Goal: Navigation & Orientation: Find specific page/section

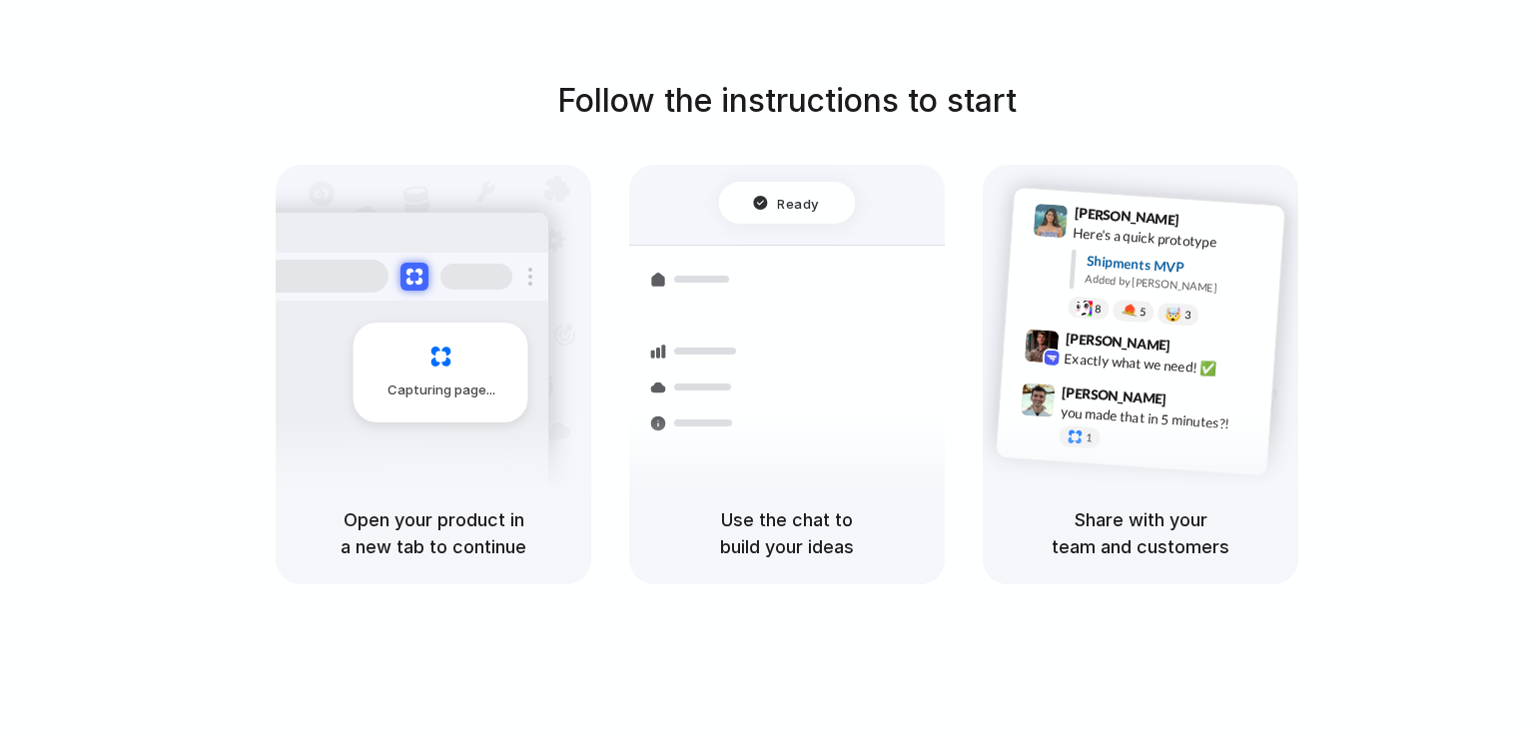
click at [430, 390] on span "Capturing page" at bounding box center [443, 391] width 111 height 20
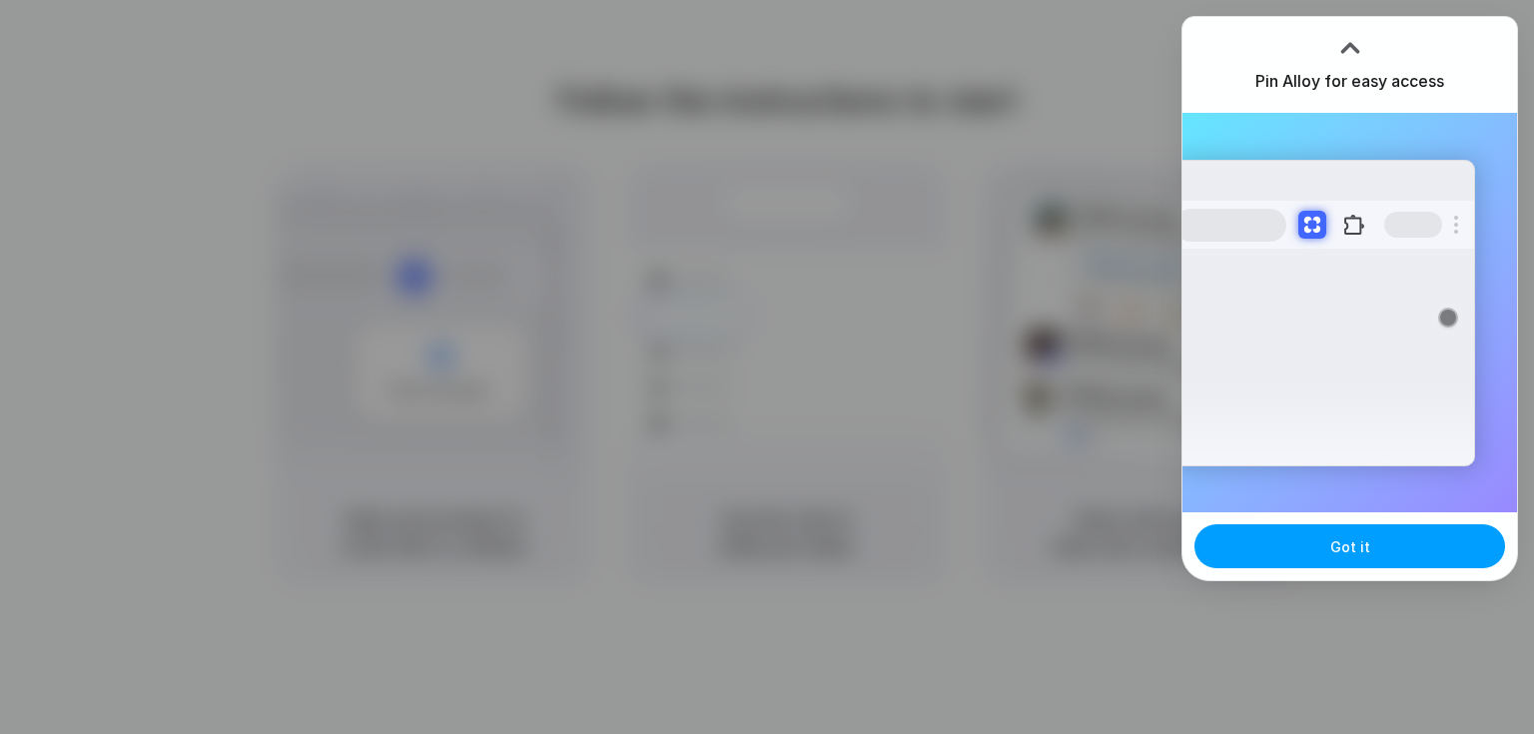
click at [1330, 542] on button "Got it" at bounding box center [1350, 546] width 311 height 44
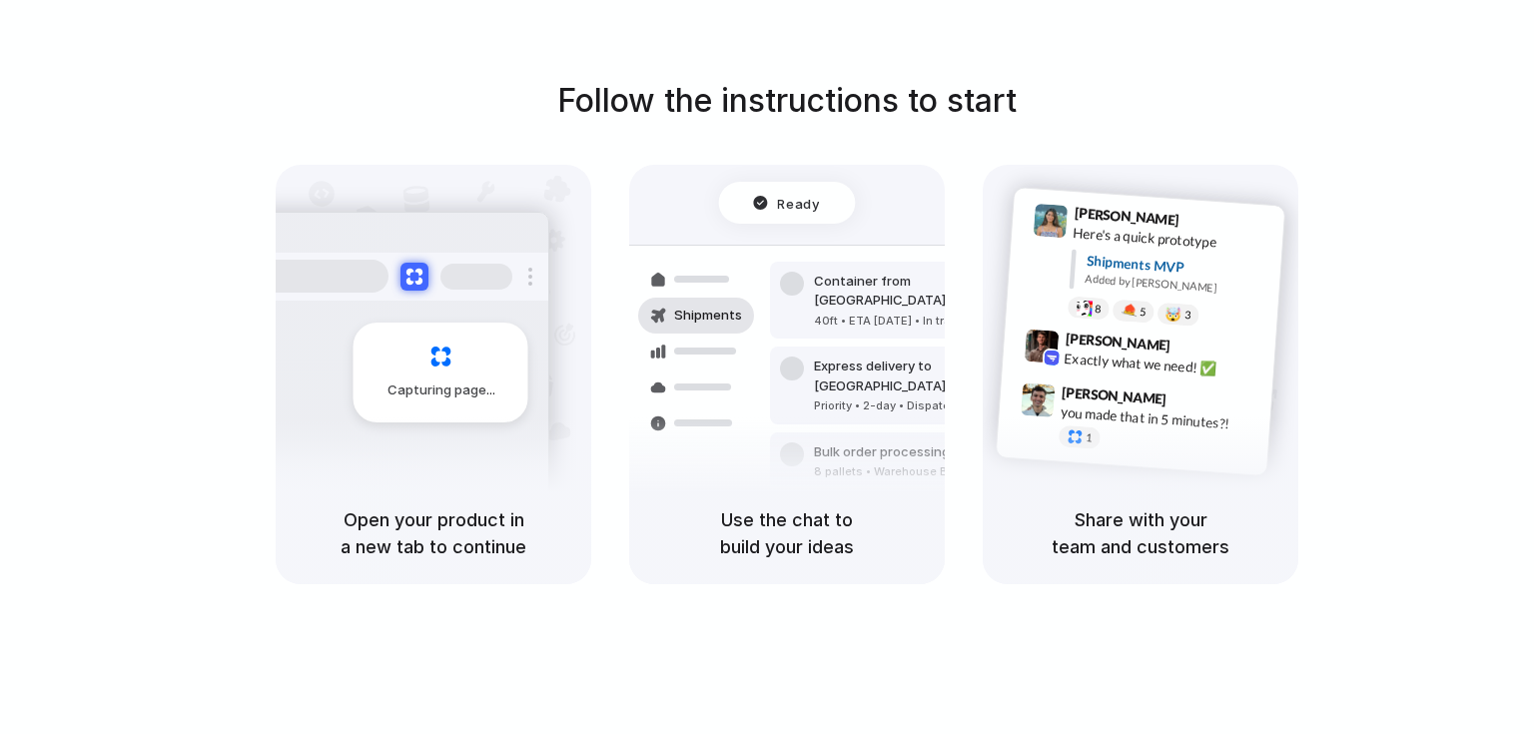
click at [856, 508] on div "Air freight to [GEOGRAPHIC_DATA]" at bounding box center [922, 518] width 216 height 20
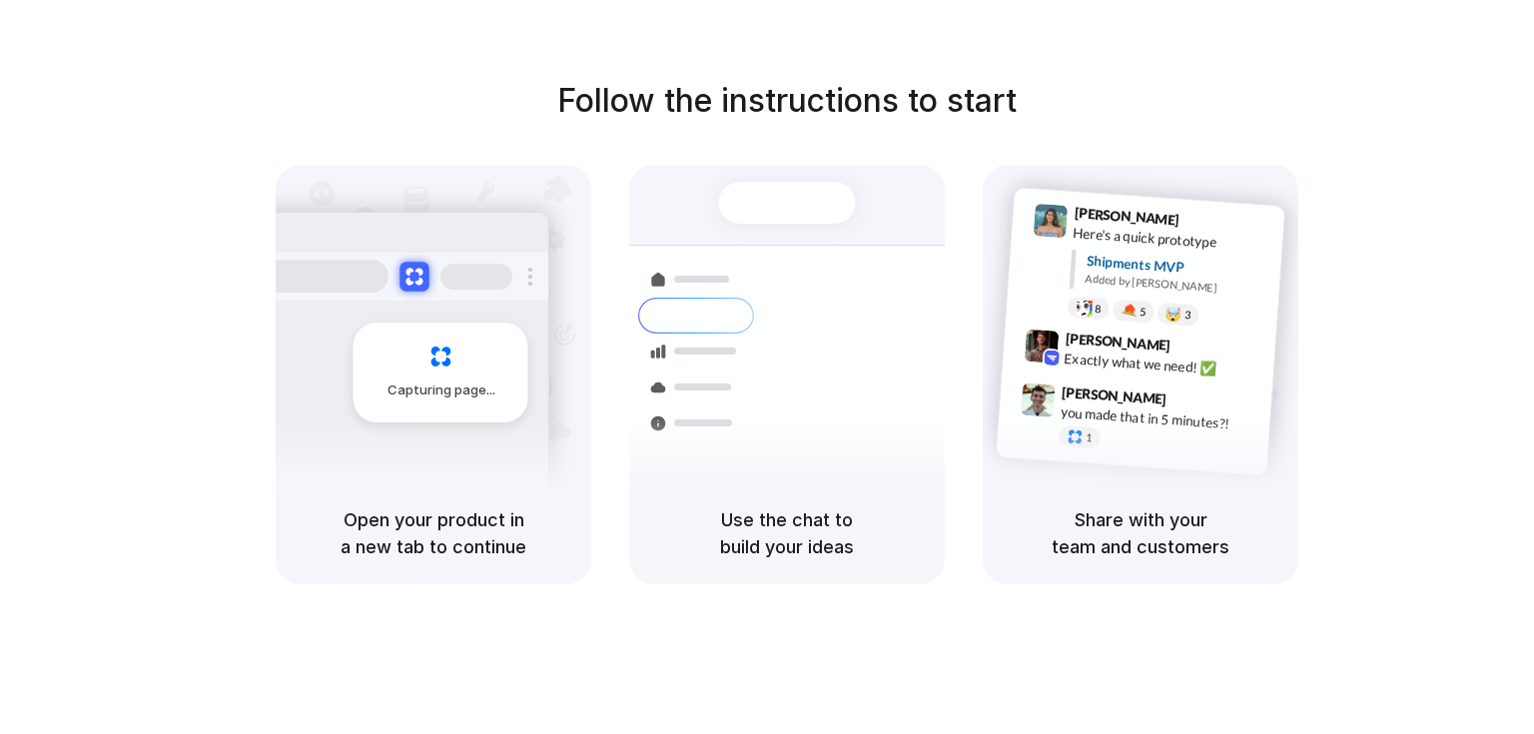
click at [415, 271] on button at bounding box center [414, 276] width 29 height 29
click at [679, 291] on div at bounding box center [696, 280] width 116 height 36
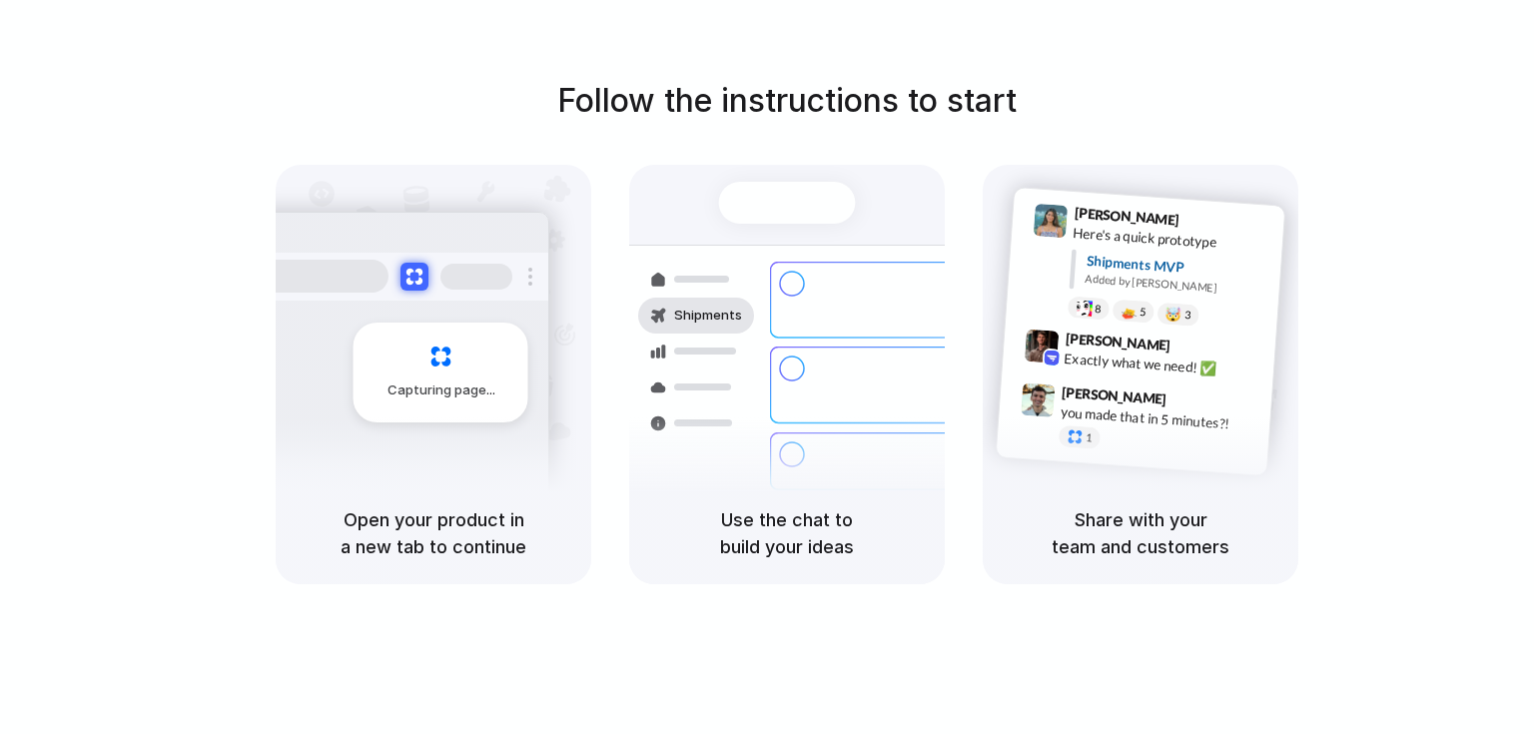
click at [679, 291] on div at bounding box center [696, 280] width 116 height 36
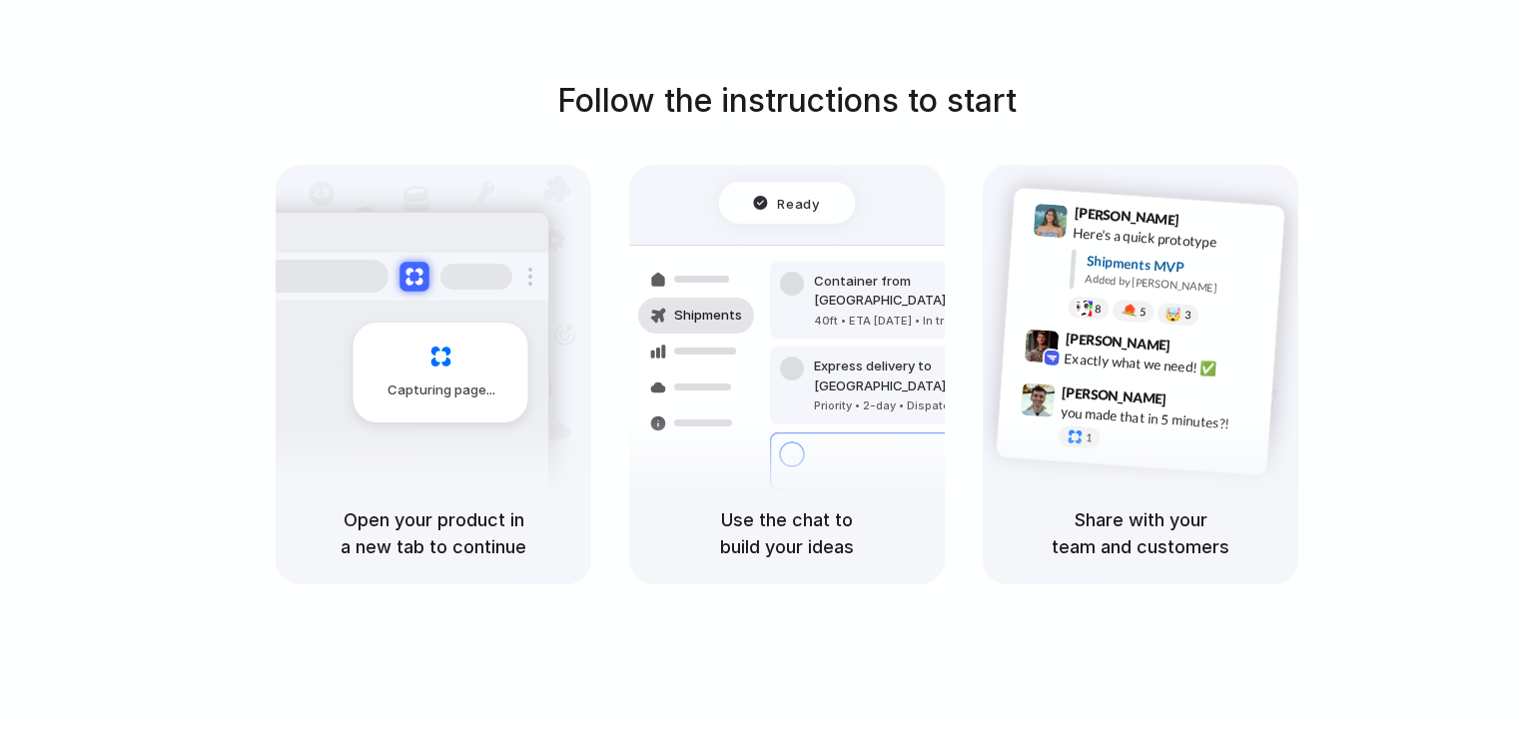
click at [413, 274] on button at bounding box center [414, 276] width 29 height 29
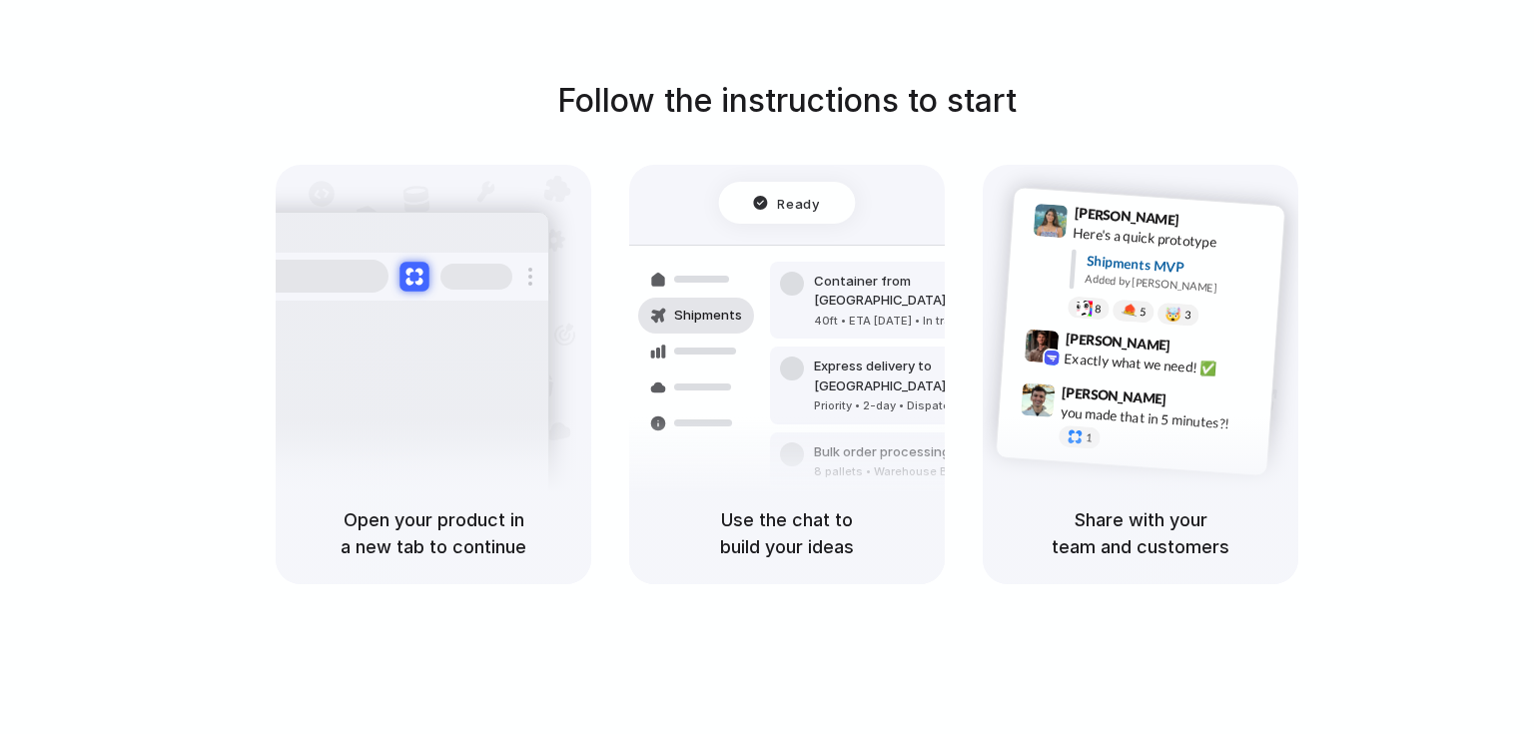
click at [413, 274] on button at bounding box center [414, 276] width 29 height 29
click at [427, 396] on span "Capturing page" at bounding box center [443, 391] width 111 height 20
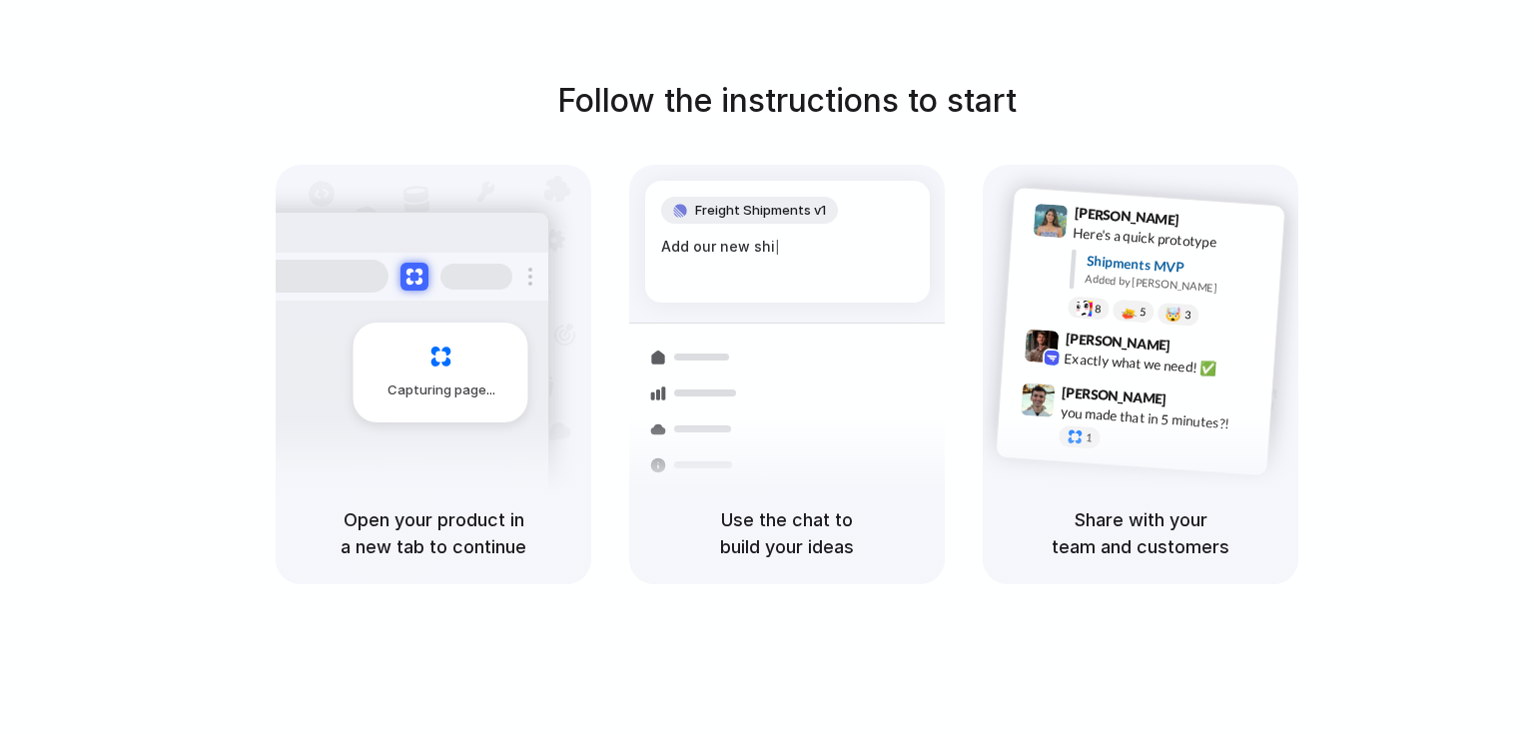
click at [451, 460] on div "Capturing page" at bounding box center [399, 365] width 302 height 307
drag, startPoint x: 451, startPoint y: 460, endPoint x: 374, endPoint y: 179, distance: 292.2
click at [374, 179] on div "Capturing page" at bounding box center [434, 324] width 316 height 318
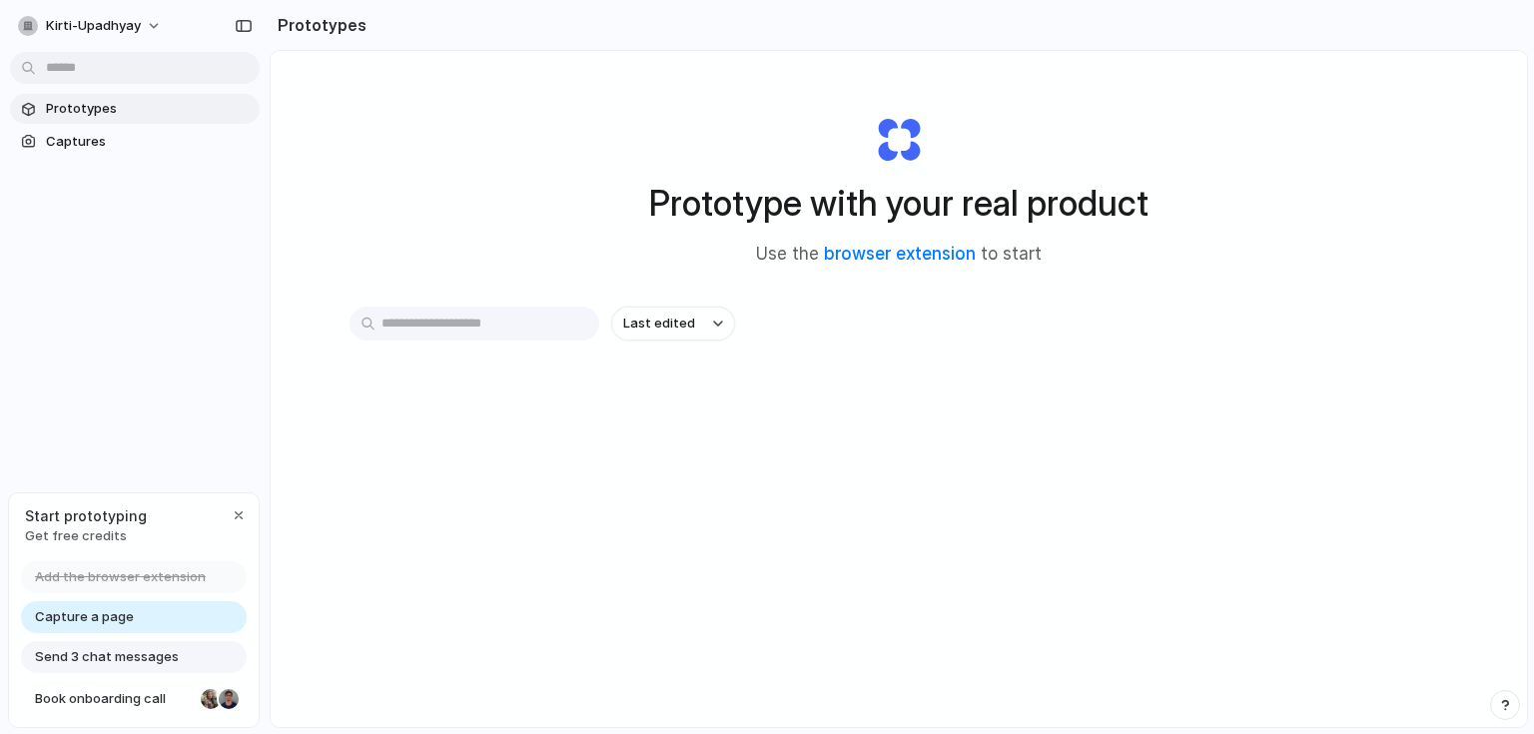
click at [109, 102] on span "Prototypes" at bounding box center [149, 109] width 206 height 20
click at [909, 261] on link "browser extension" at bounding box center [900, 254] width 152 height 20
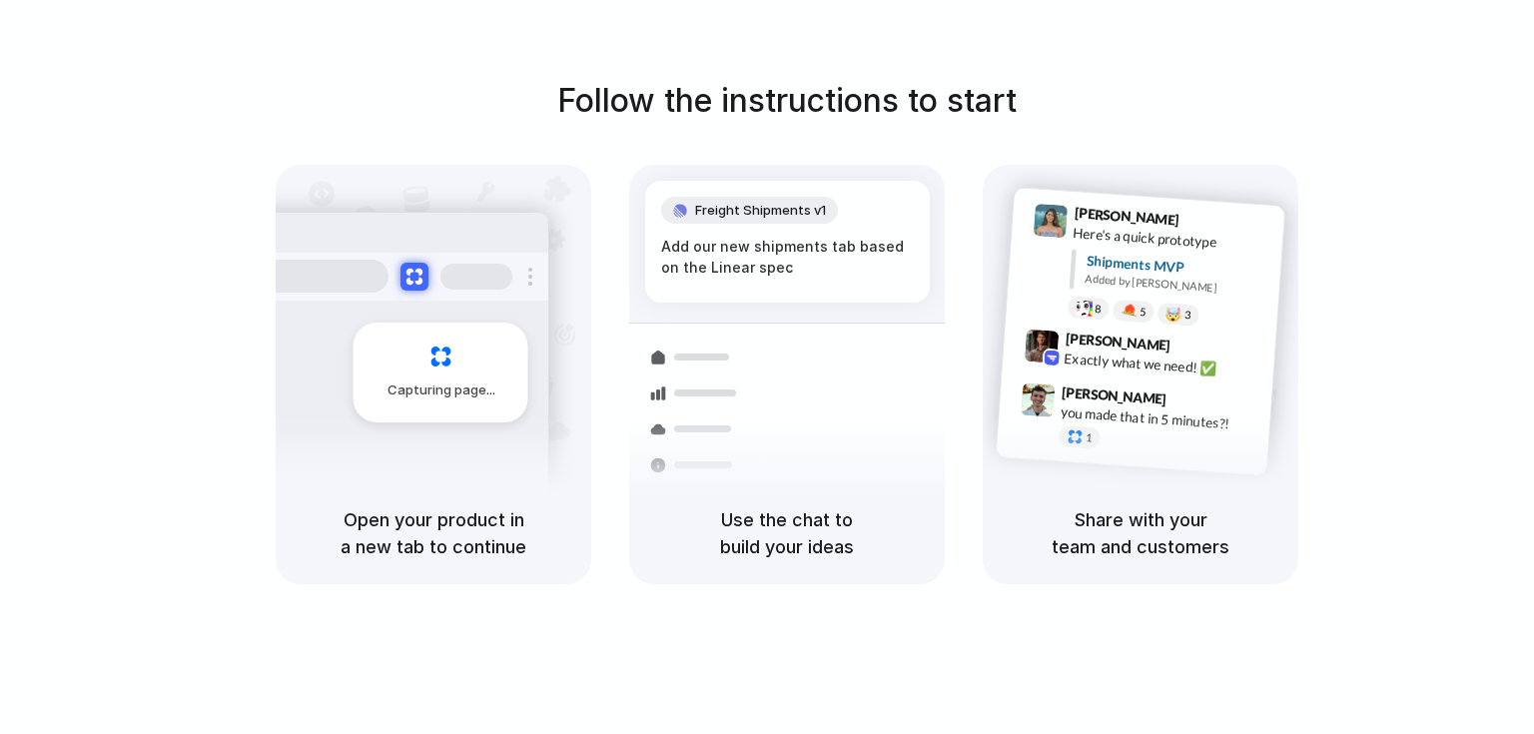
click at [978, 395] on div "Capturing page Open your product in a new tab to continue Freight Shipments v1 …" at bounding box center [787, 374] width 1023 height 419
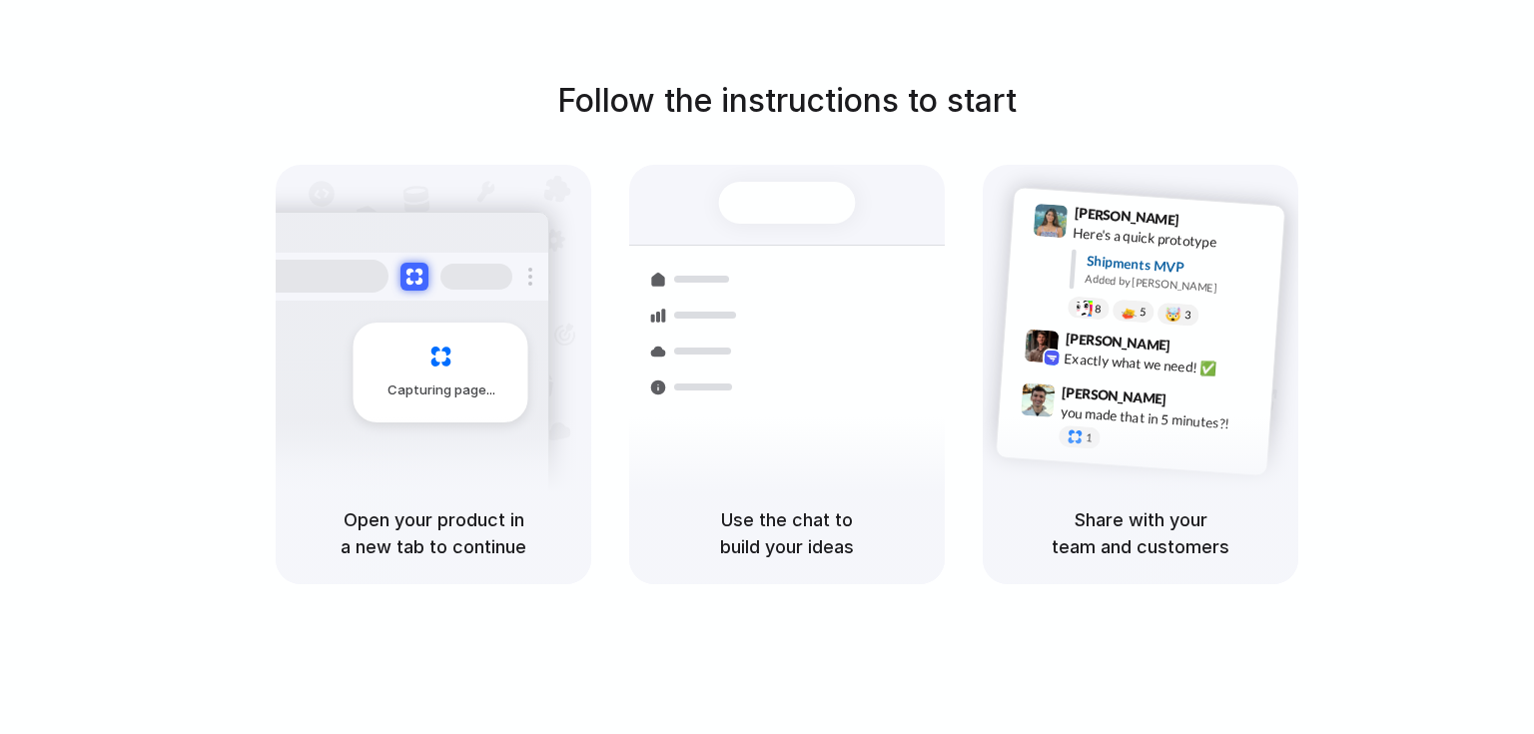
click at [724, 386] on div at bounding box center [703, 387] width 58 height 7
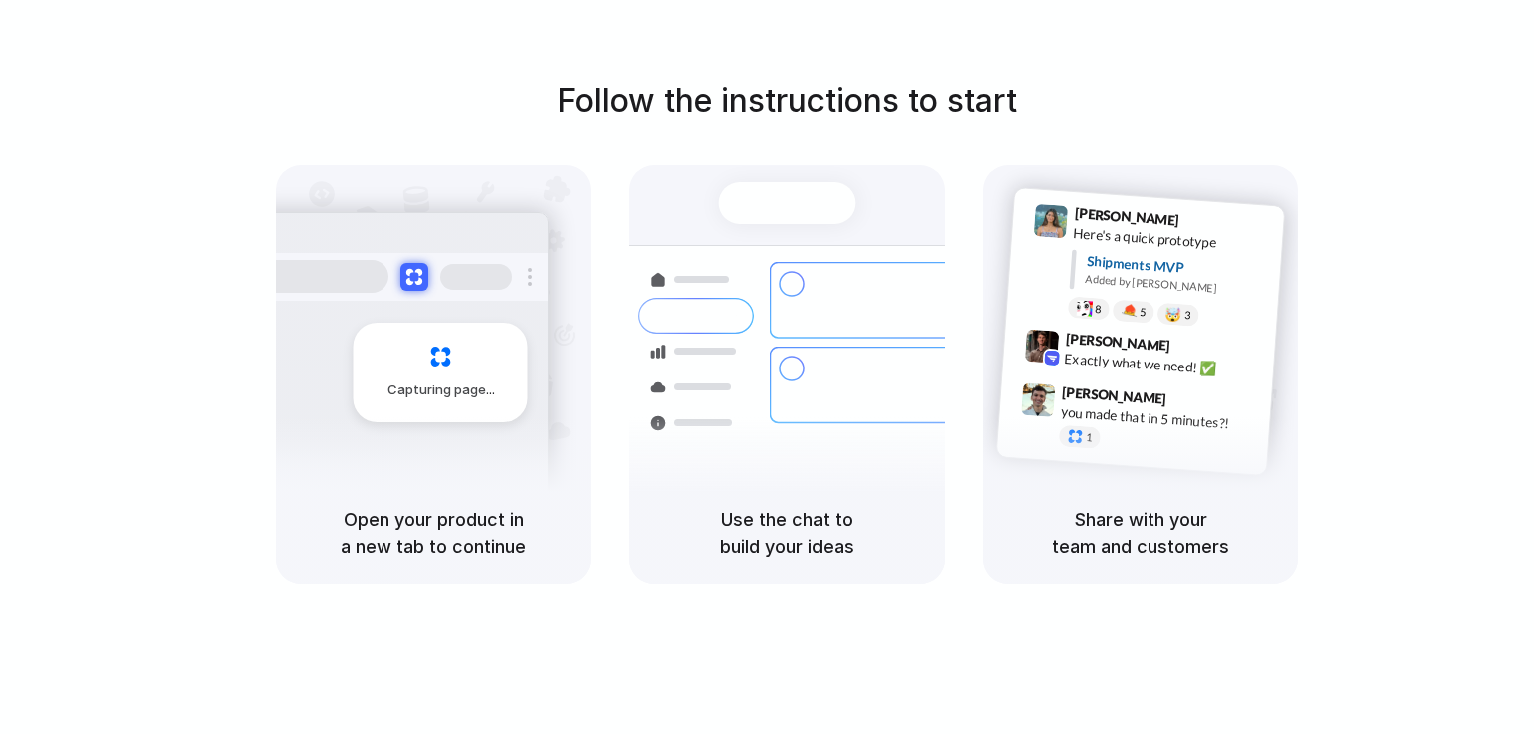
click at [404, 254] on div at bounding box center [399, 277] width 300 height 48
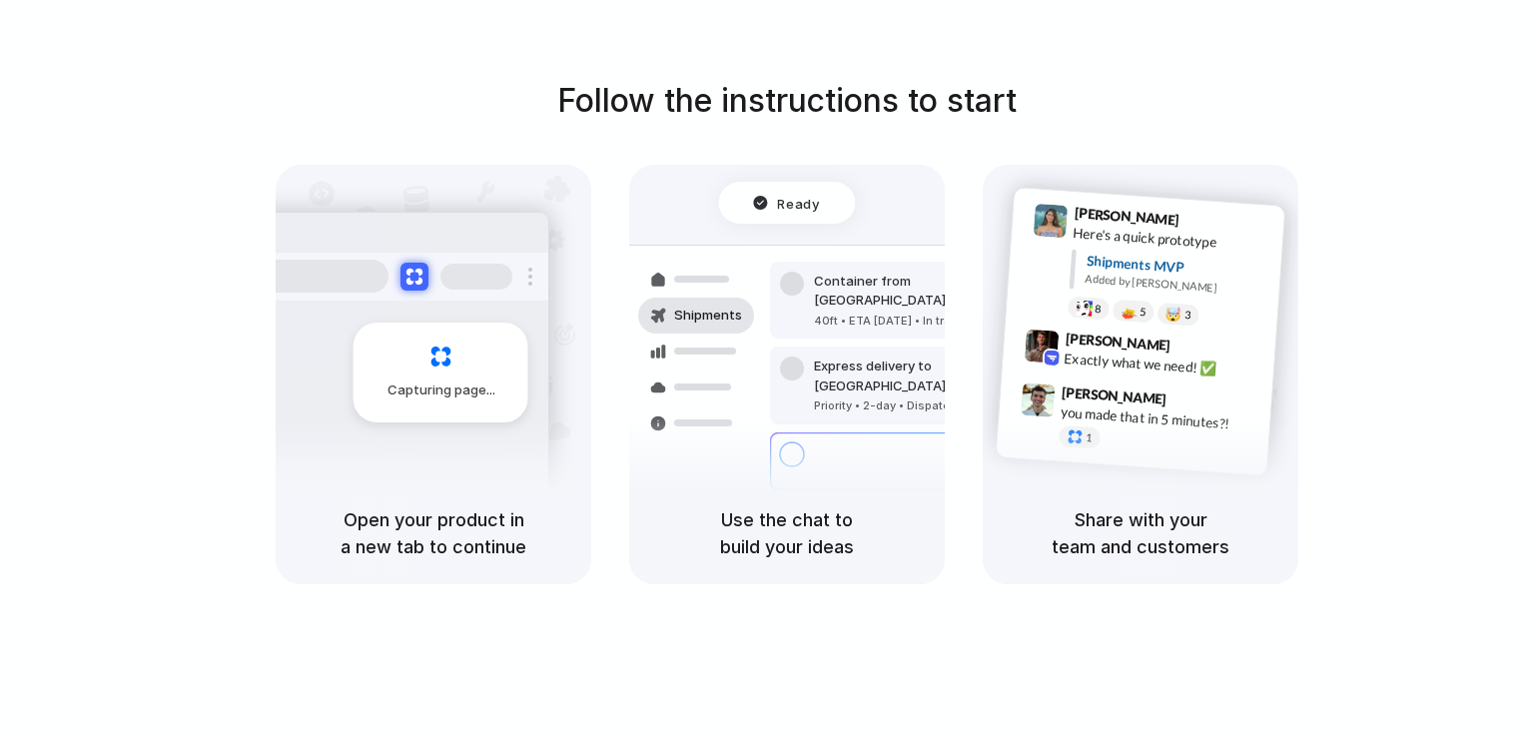
click at [1150, 371] on div "Exactly what we need! ✅" at bounding box center [1164, 365] width 200 height 34
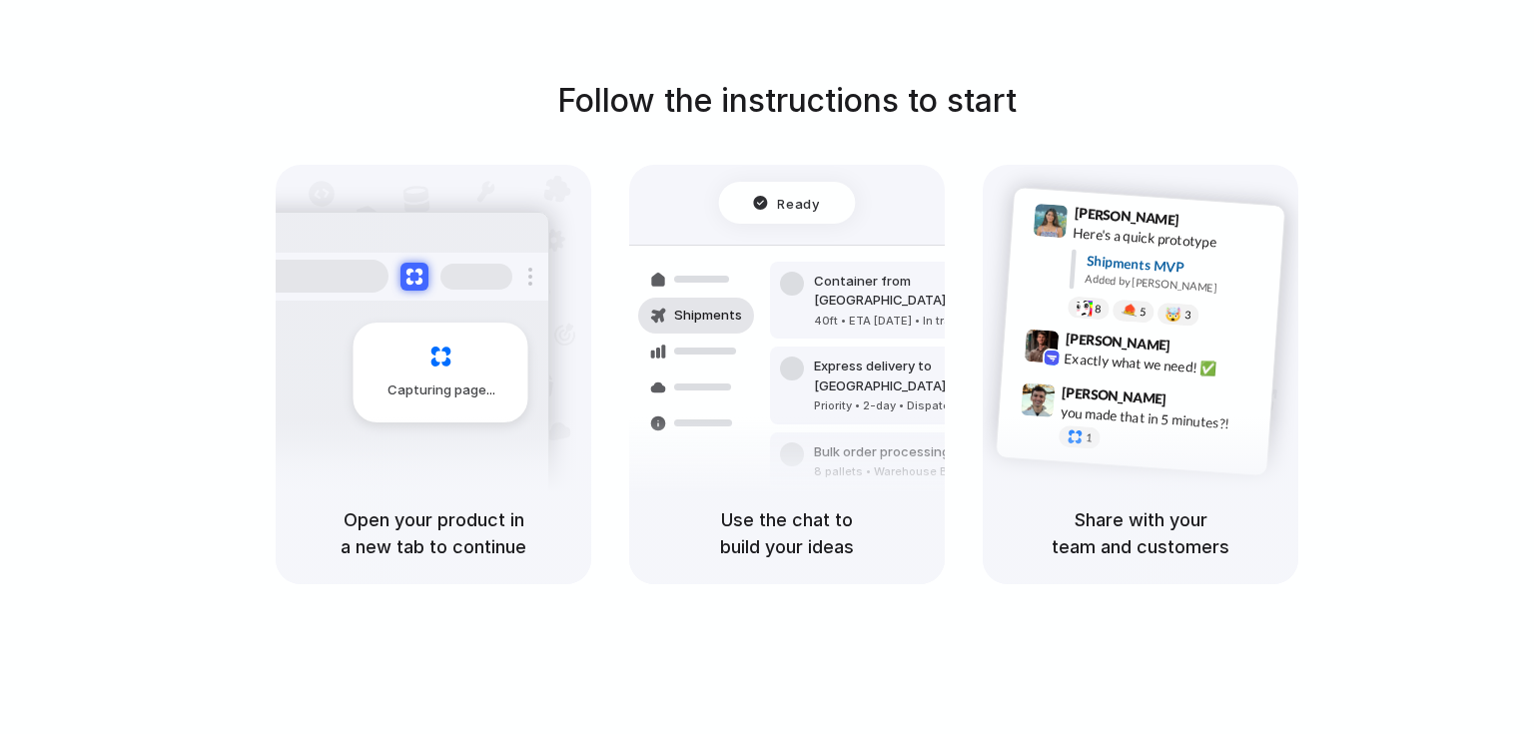
click at [704, 296] on div at bounding box center [696, 280] width 116 height 36
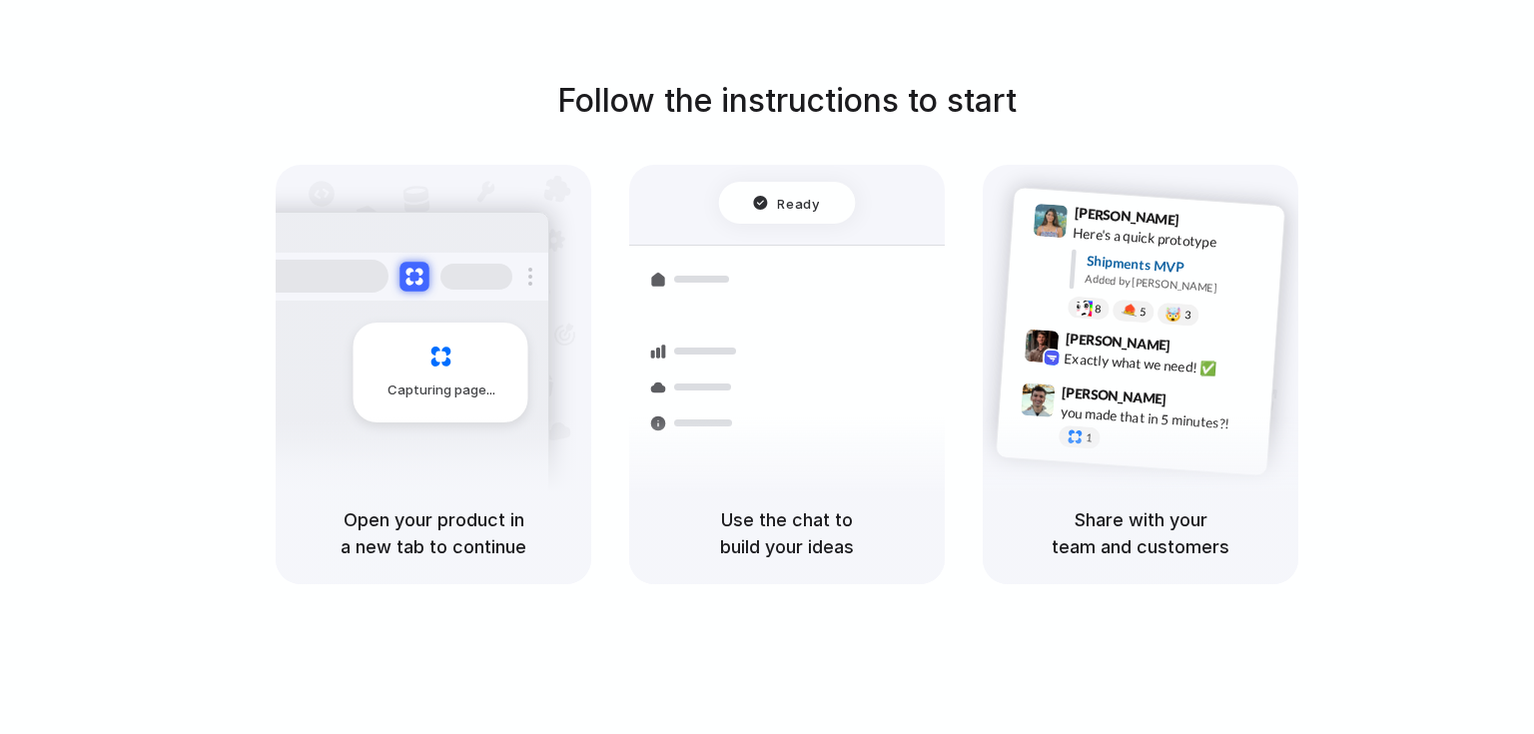
click at [412, 282] on button at bounding box center [414, 276] width 29 height 29
